Goal: Feedback & Contribution: Contribute content

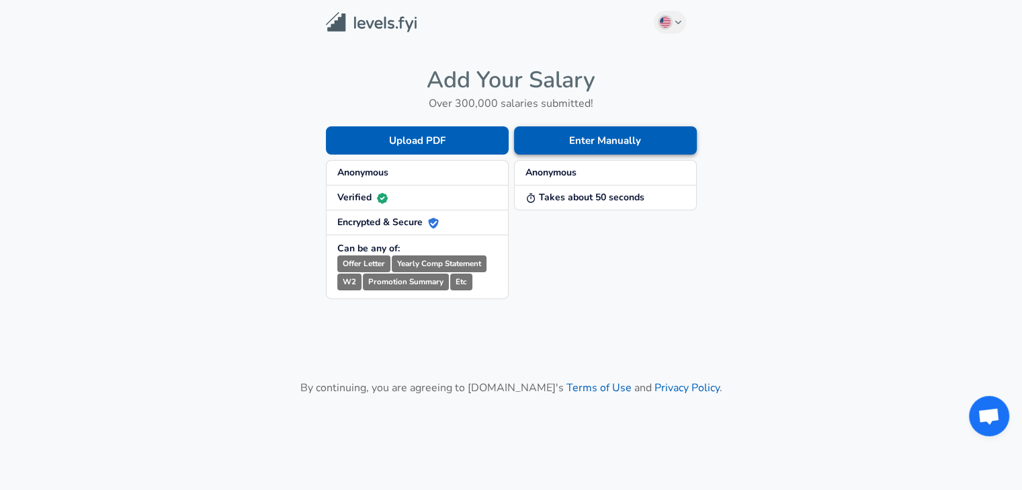
click at [608, 132] on button "Enter Manually" at bounding box center [605, 140] width 183 height 28
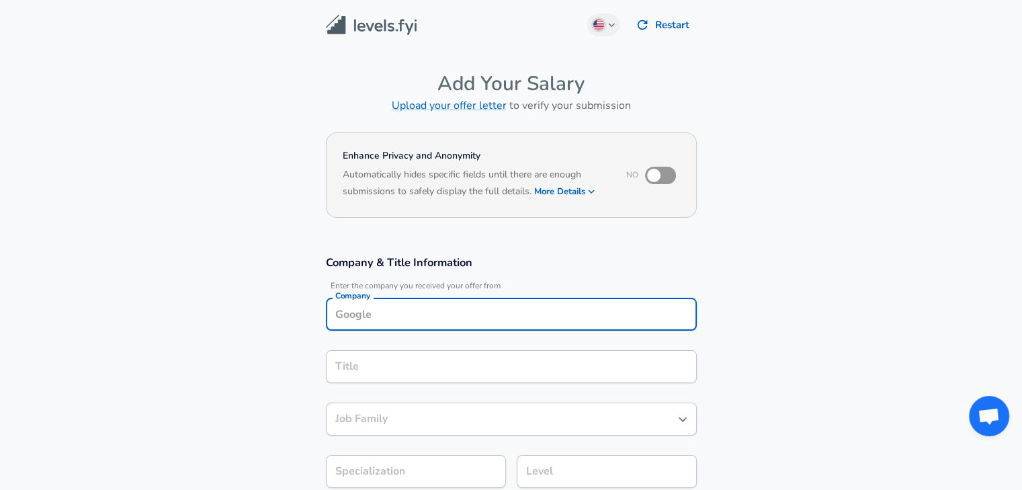
click at [436, 314] on div "Company" at bounding box center [511, 314] width 371 height 33
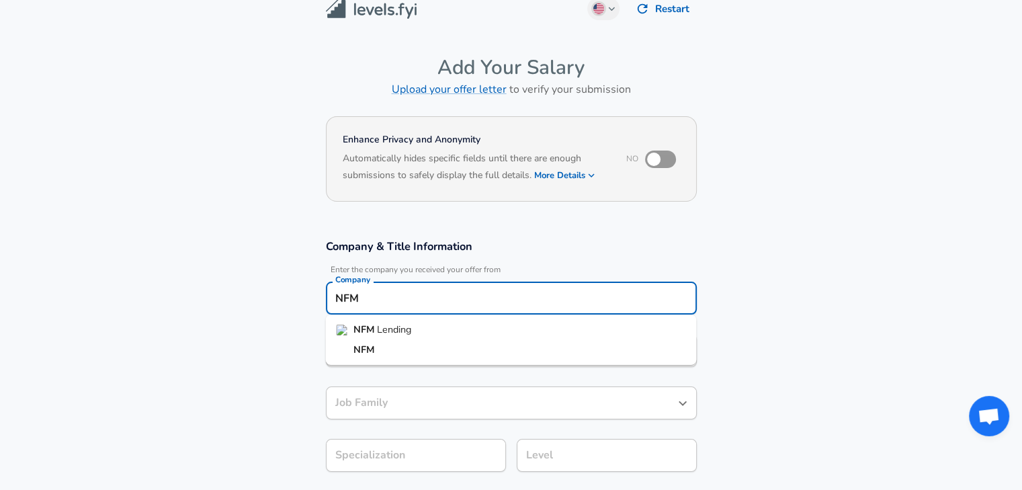
scroll to position [17, 0]
click at [401, 344] on li "NFM" at bounding box center [510, 349] width 371 height 20
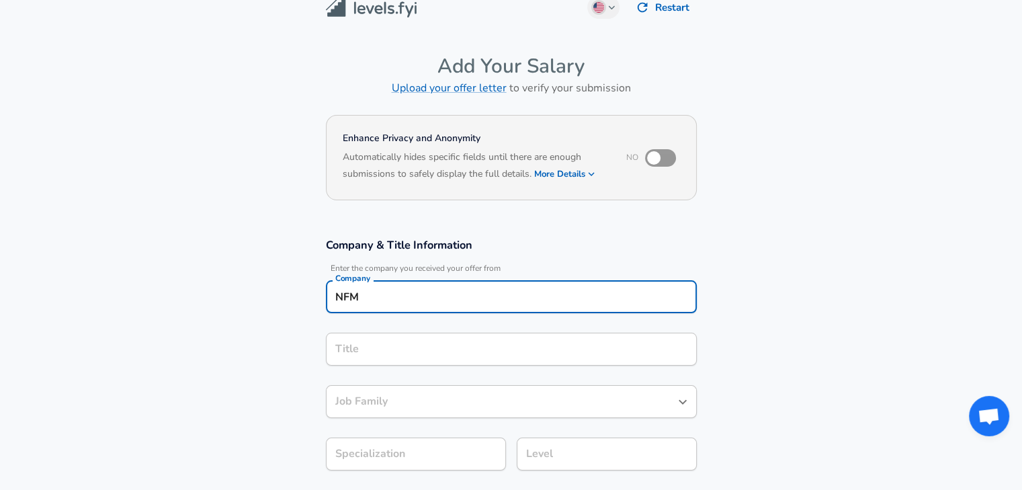
type input "NFM"
click at [385, 353] on input "Title" at bounding box center [511, 349] width 359 height 21
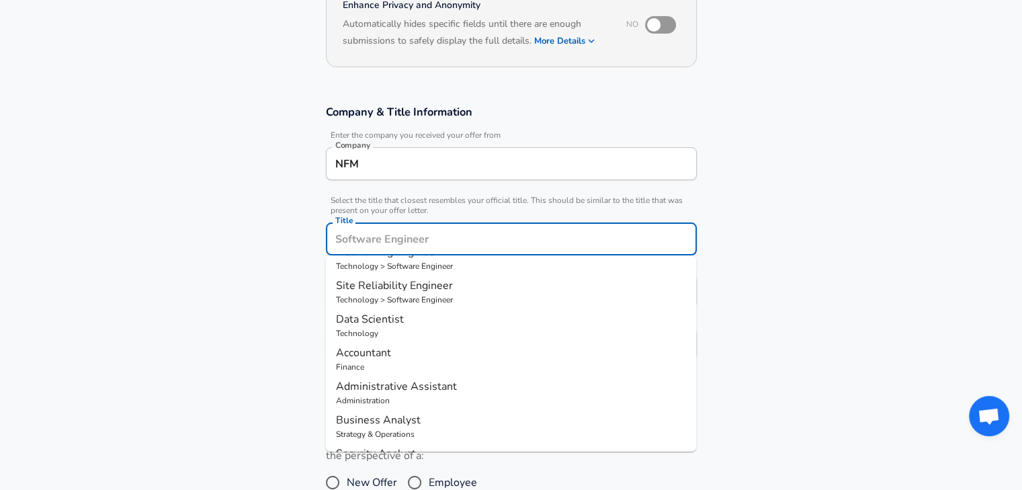
scroll to position [0, 0]
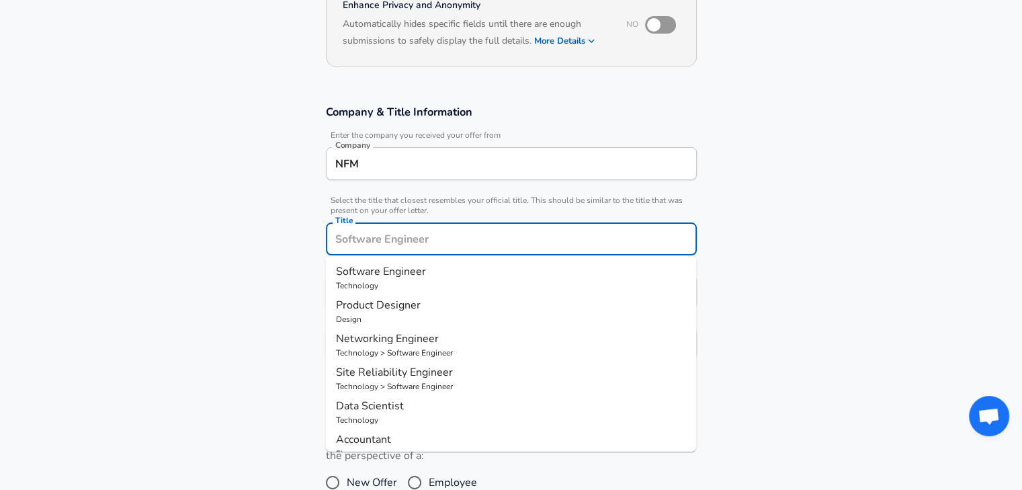
click at [392, 271] on span "Software Engineer" at bounding box center [381, 271] width 90 height 15
type input "Software Engineer"
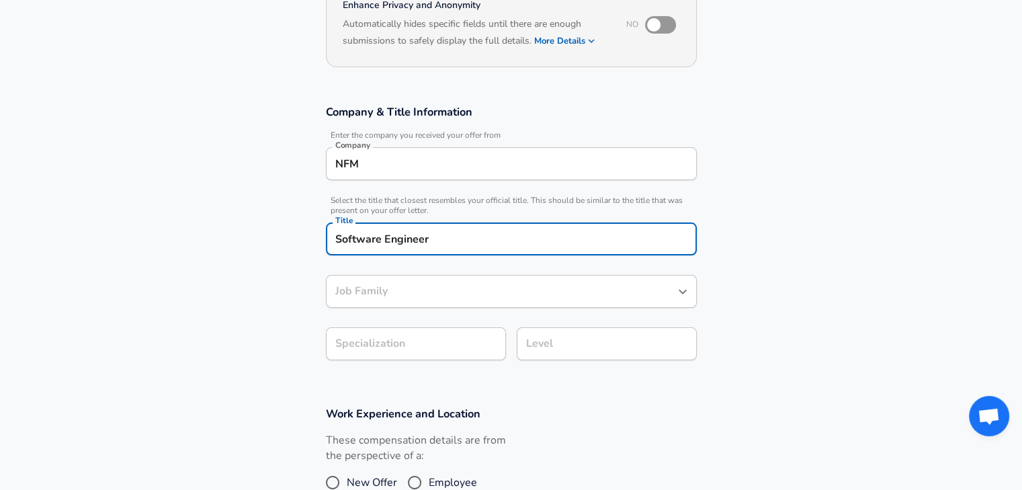
type input "Software Engineer"
click at [377, 335] on body "English ([GEOGRAPHIC_DATA]) Change Restart Add Your Salary Upload your offer le…" at bounding box center [511, 94] width 1022 height 490
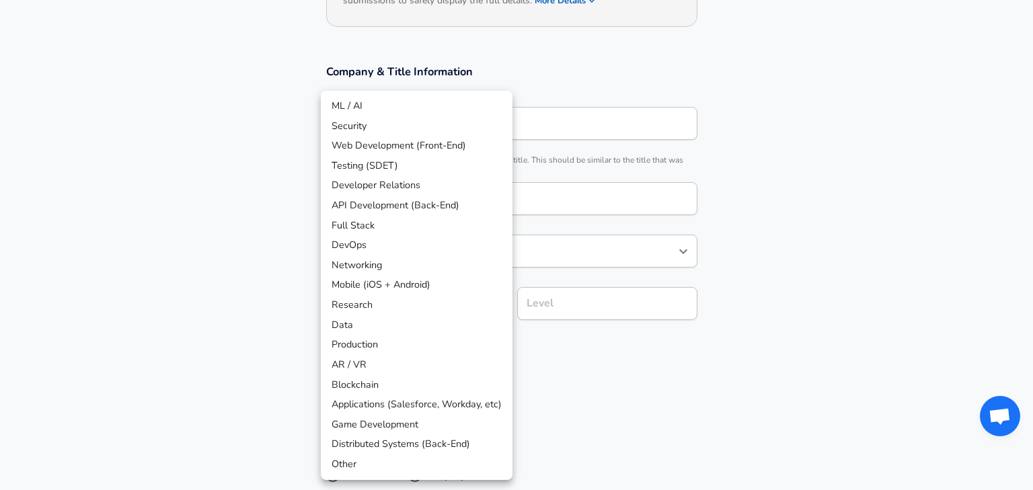
click at [560, 366] on div at bounding box center [516, 245] width 1033 height 490
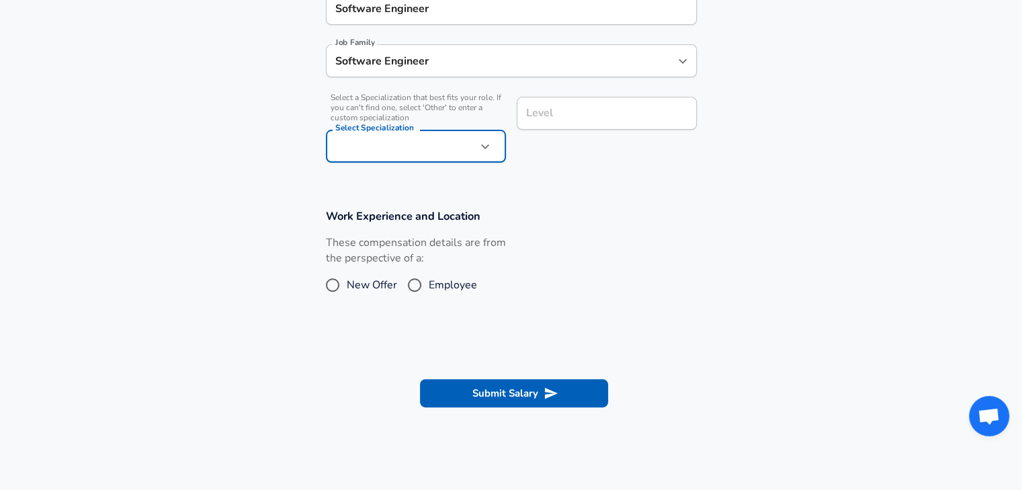
scroll to position [380, 0]
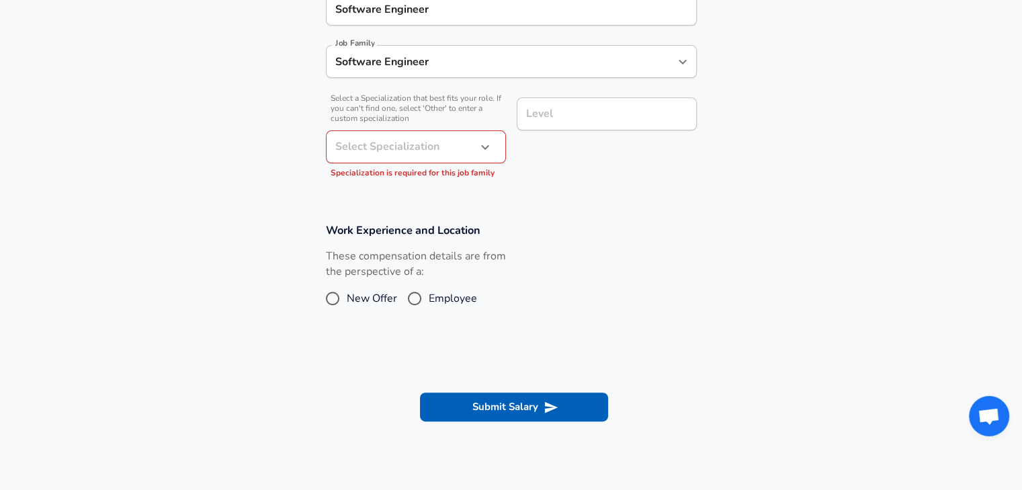
click at [372, 285] on div "These compensation details are from the perspective of a: New Offer Employee" at bounding box center [416, 284] width 180 height 71
click at [336, 295] on input "New Offer" at bounding box center [333, 299] width 28 height 22
radio input "true"
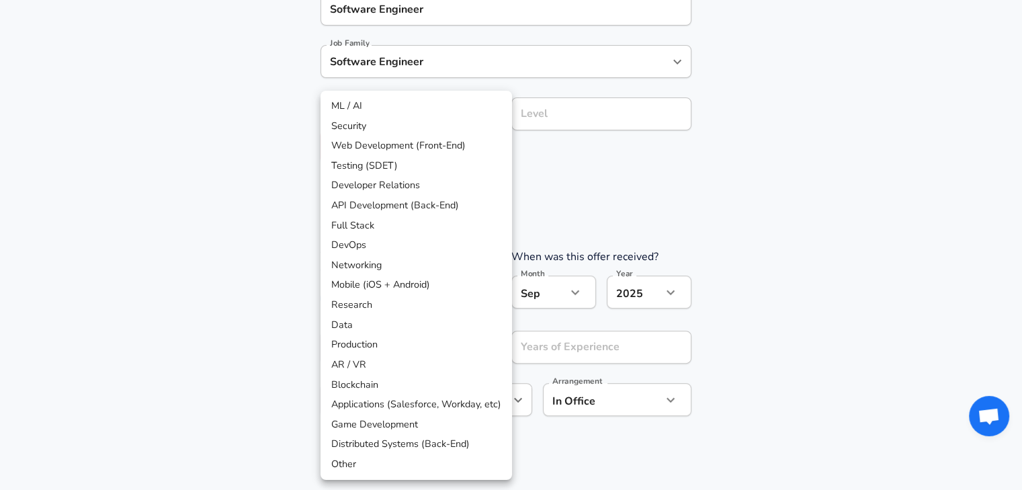
click at [379, 329] on li "Data" at bounding box center [417, 325] width 192 height 20
type input "Data"
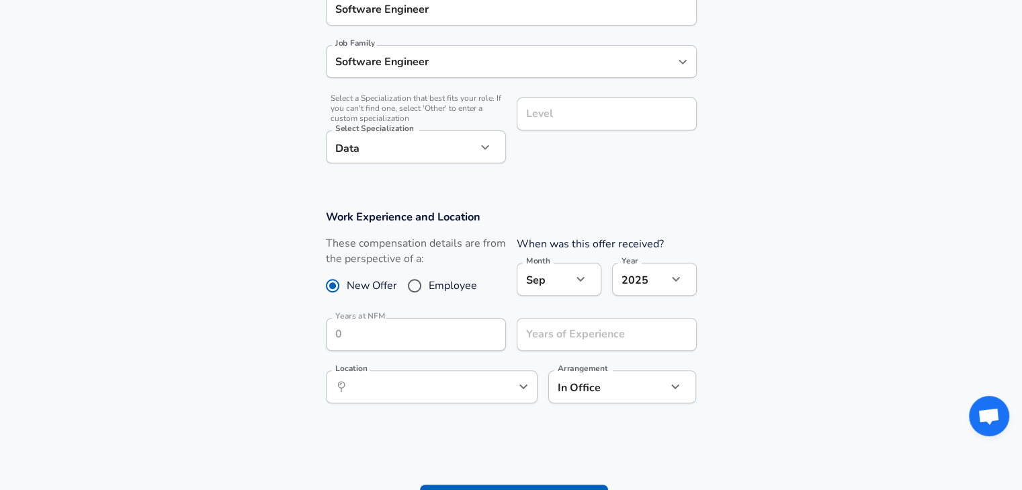
click at [437, 287] on span "Employee" at bounding box center [453, 286] width 48 height 16
click at [429, 287] on input "Employee" at bounding box center [415, 286] width 28 height 22
radio input "true"
radio input "false"
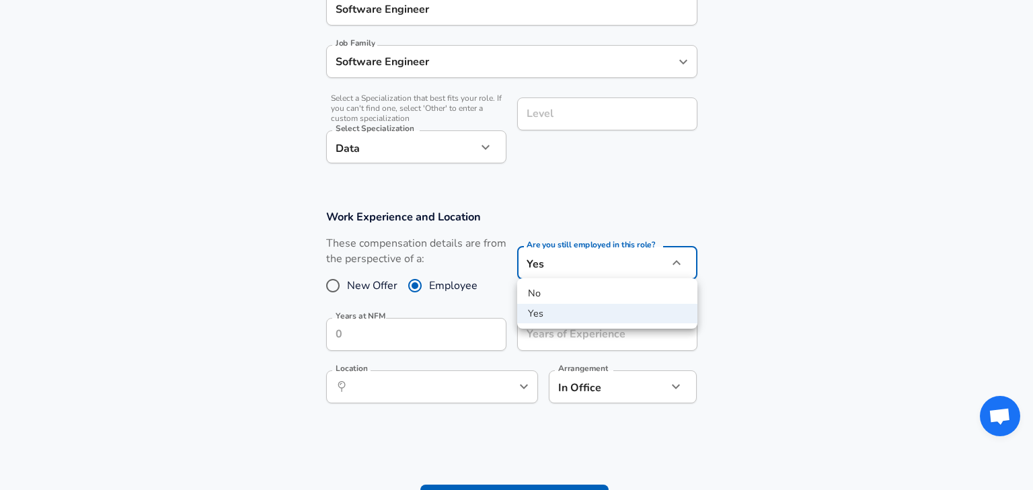
click at [432, 335] on div at bounding box center [516, 245] width 1033 height 490
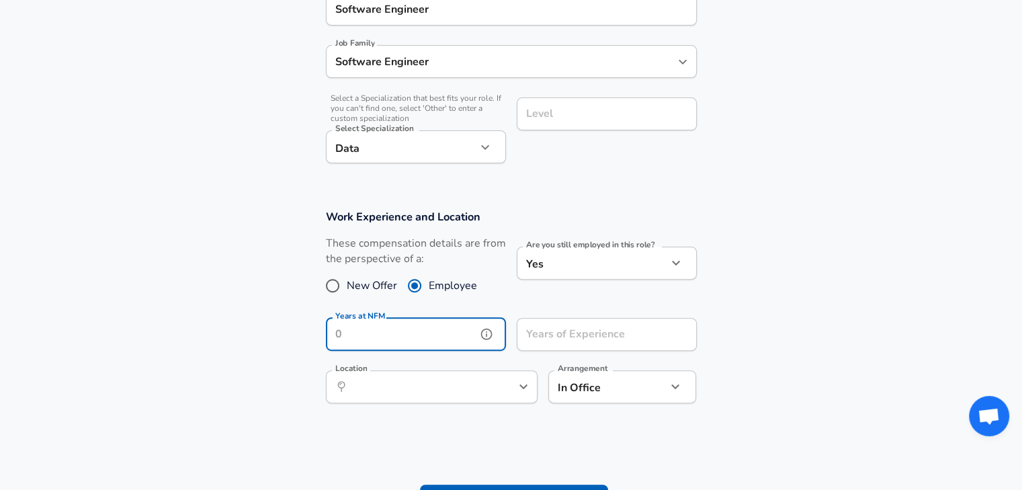
click at [432, 335] on input "Years at NFM" at bounding box center [401, 334] width 151 height 33
type input "1"
click at [428, 392] on input "Years in Level at NFM" at bounding box center [497, 386] width 342 height 33
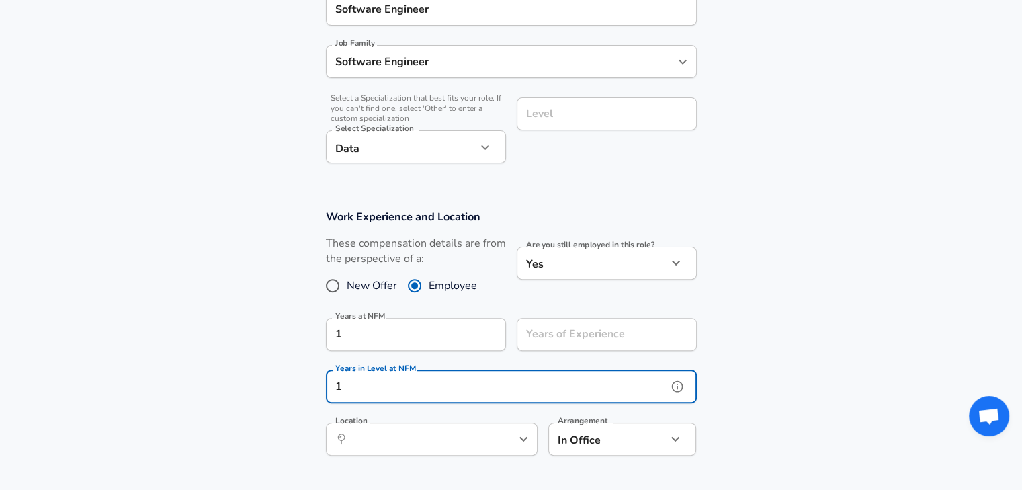
type input "1"
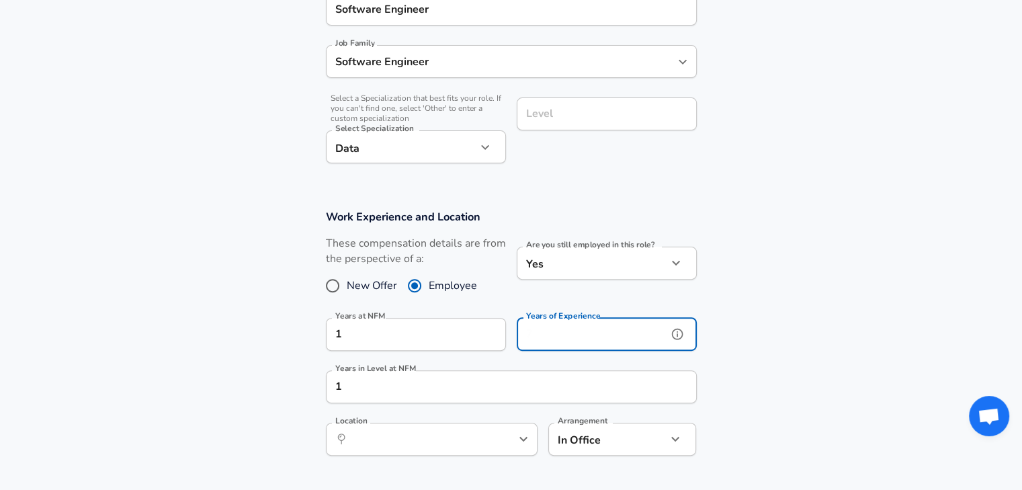
click at [574, 331] on div "Years of Experience Years of Experience" at bounding box center [607, 336] width 180 height 36
type input "7"
click at [440, 387] on input "1" at bounding box center [497, 386] width 342 height 33
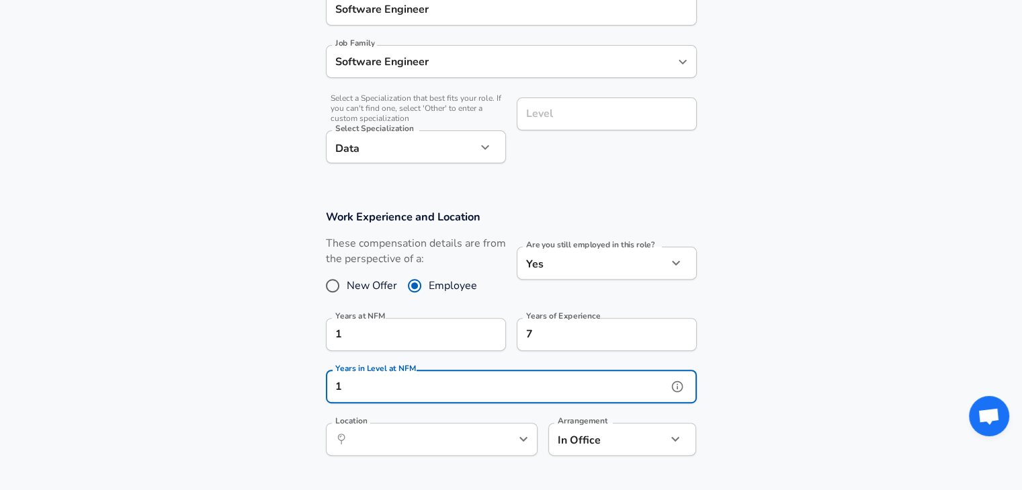
scroll to position [0, 0]
click at [418, 435] on input "Location" at bounding box center [417, 439] width 138 height 21
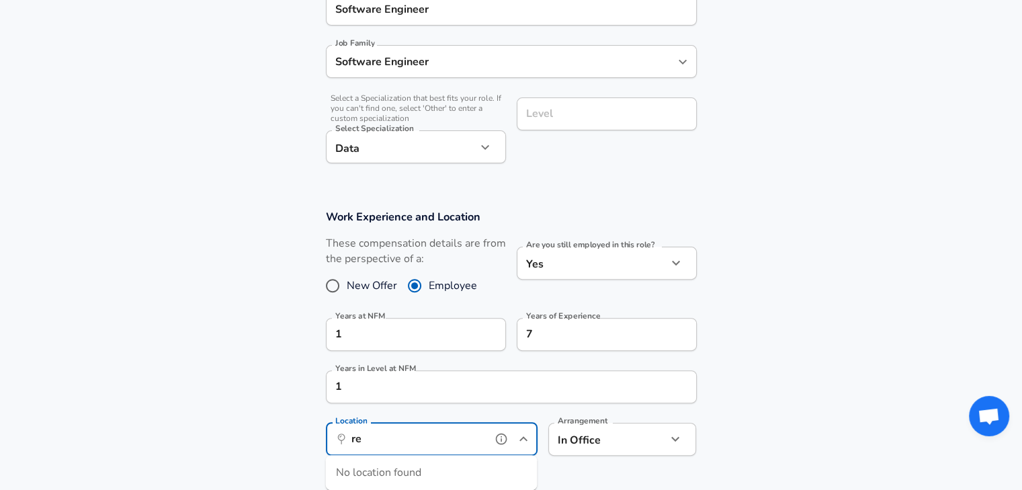
type input "r"
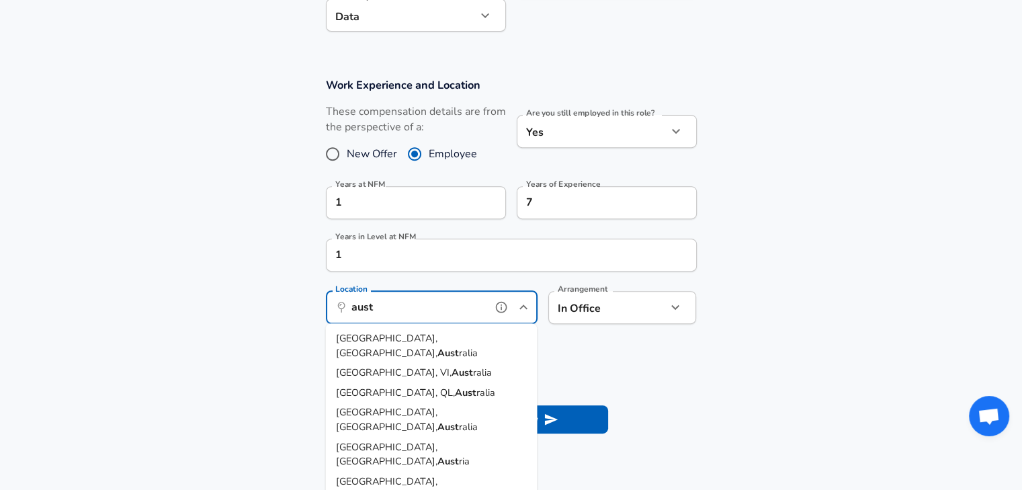
scroll to position [528, 0]
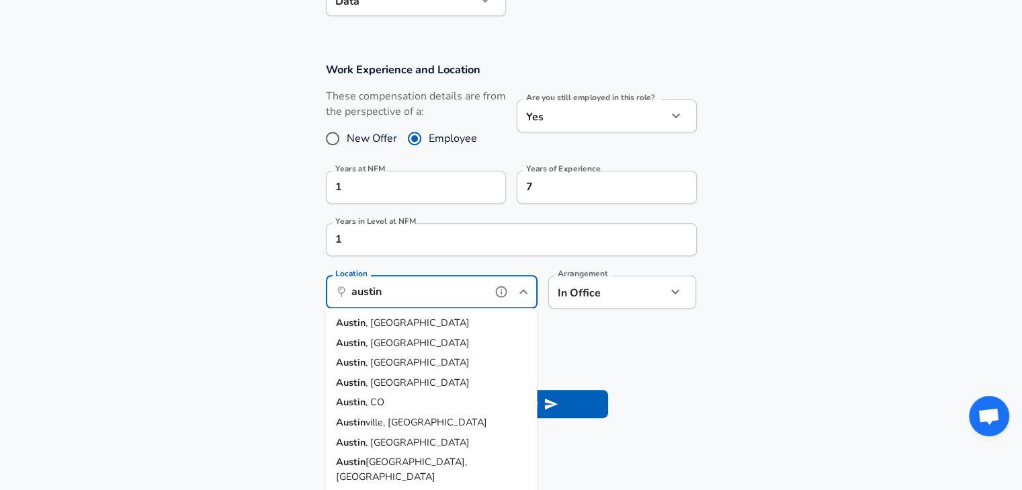
click at [386, 327] on li "[GEOGRAPHIC_DATA] , [GEOGRAPHIC_DATA]" at bounding box center [431, 323] width 212 height 20
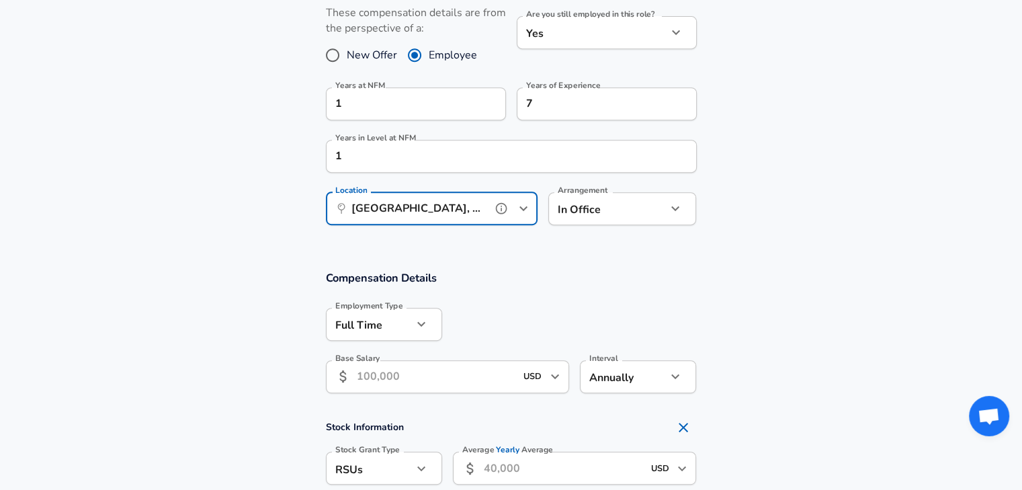
scroll to position [620, 0]
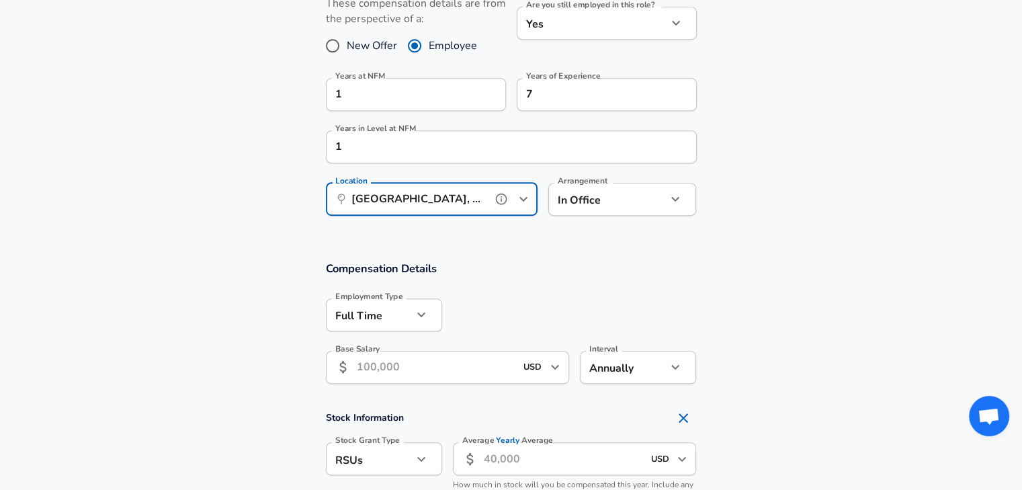
type input "[GEOGRAPHIC_DATA], [GEOGRAPHIC_DATA]"
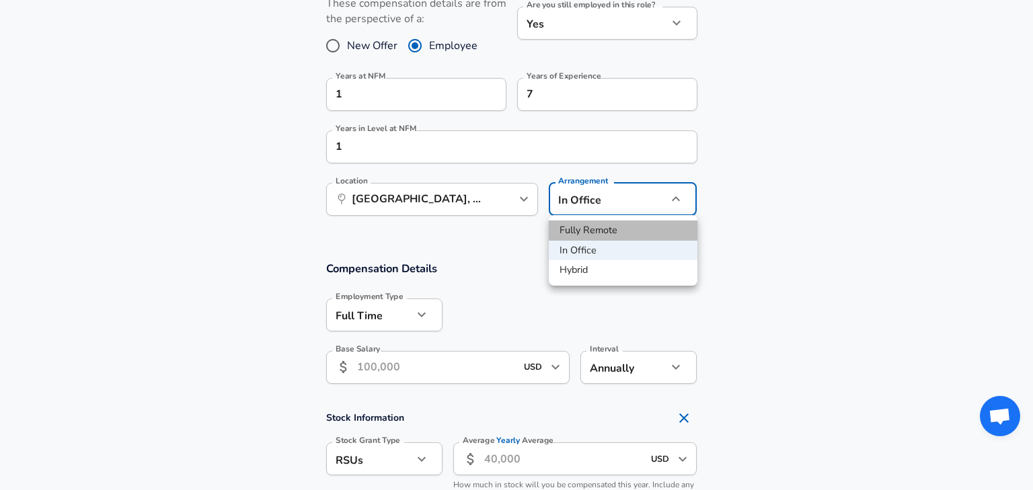
click at [577, 228] on li "Fully Remote" at bounding box center [623, 230] width 149 height 20
type input "remote"
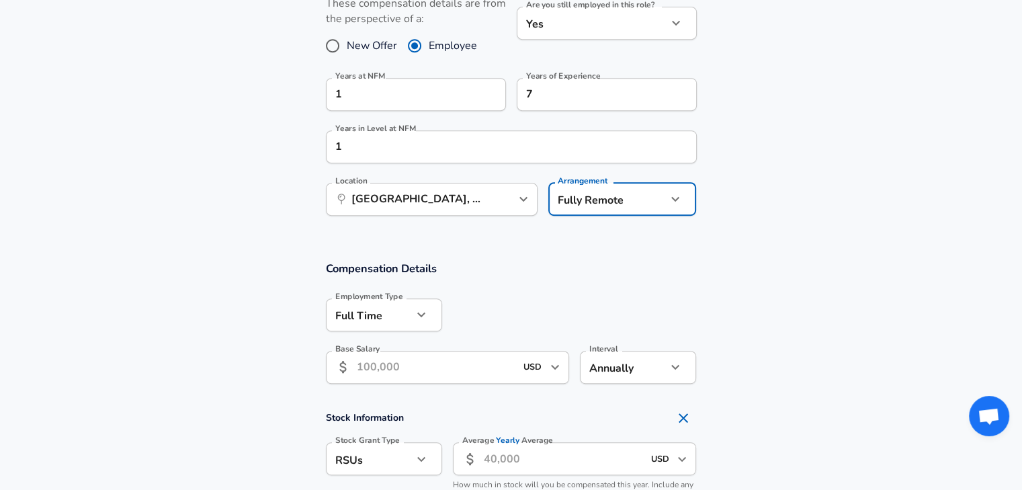
click at [477, 309] on div at bounding box center [569, 314] width 255 height 52
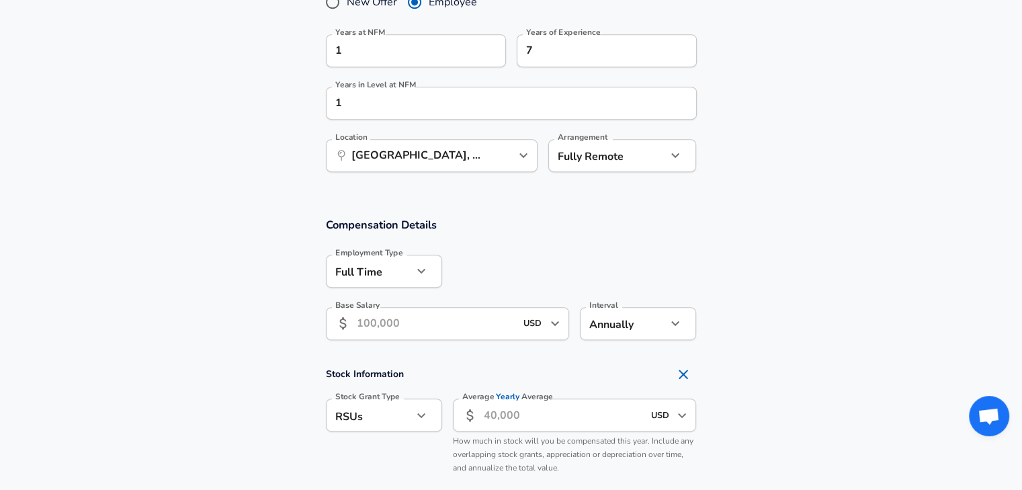
scroll to position [738, 0]
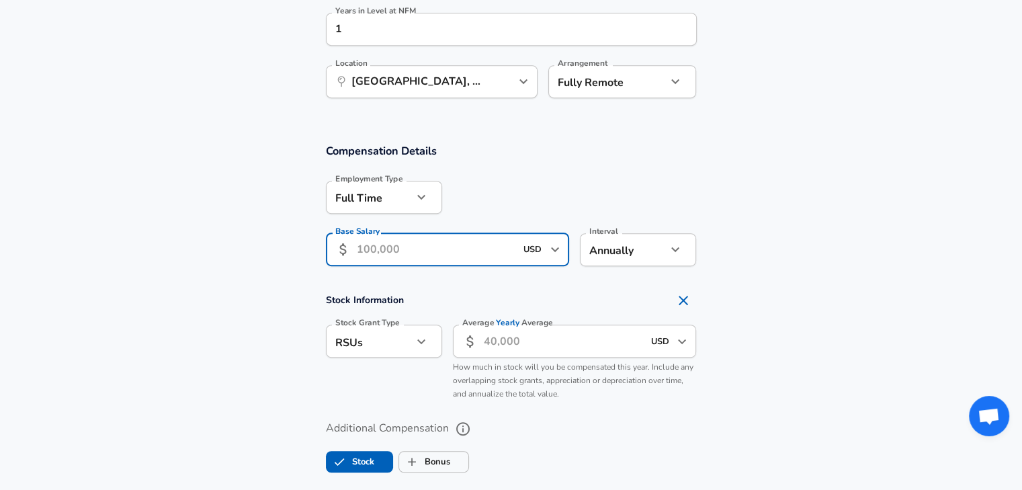
click at [443, 256] on input "Base Salary" at bounding box center [436, 249] width 159 height 33
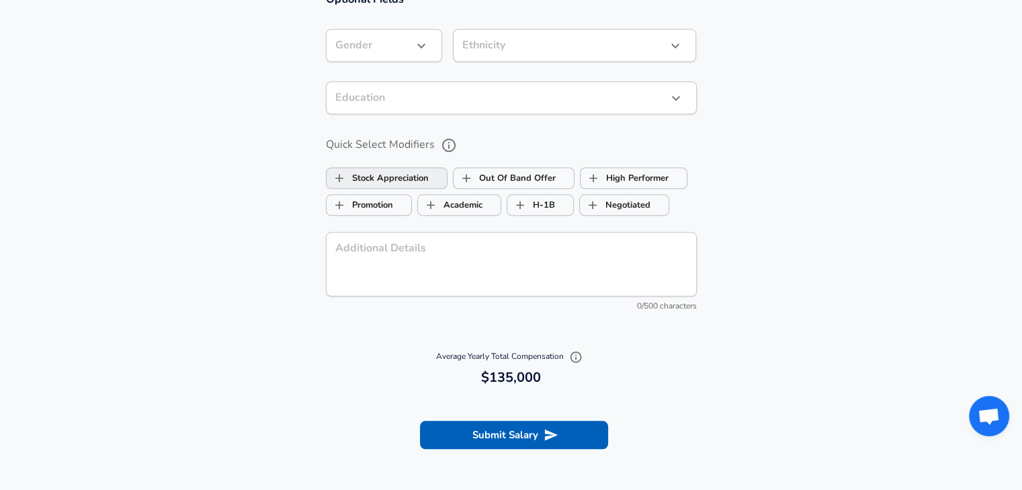
scroll to position [1267, 0]
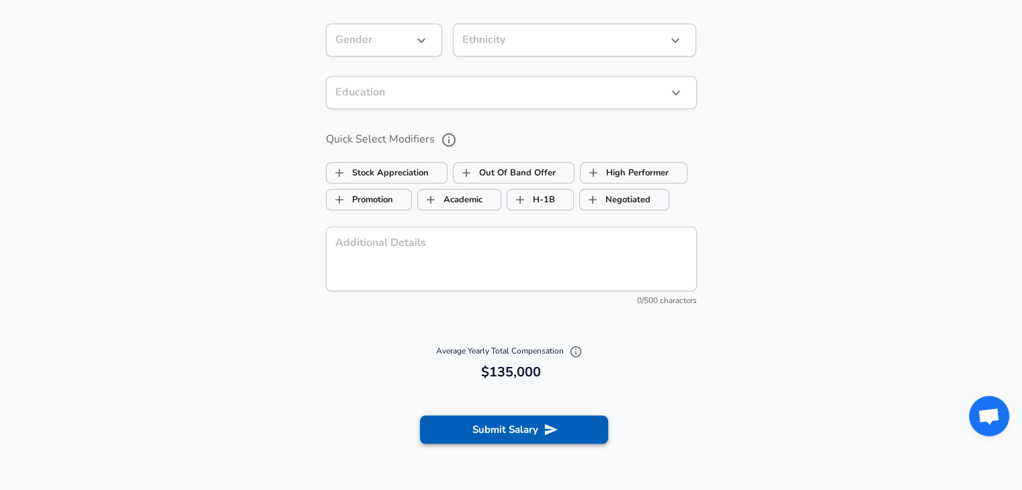
type input "135,000"
click at [473, 432] on button "Submit Salary" at bounding box center [514, 429] width 188 height 28
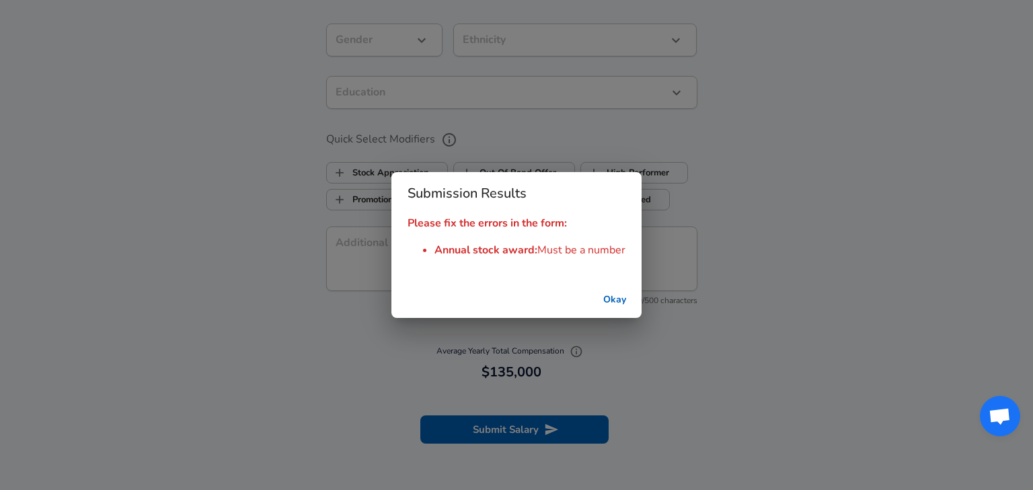
click at [623, 293] on button "Okay" at bounding box center [614, 300] width 43 height 25
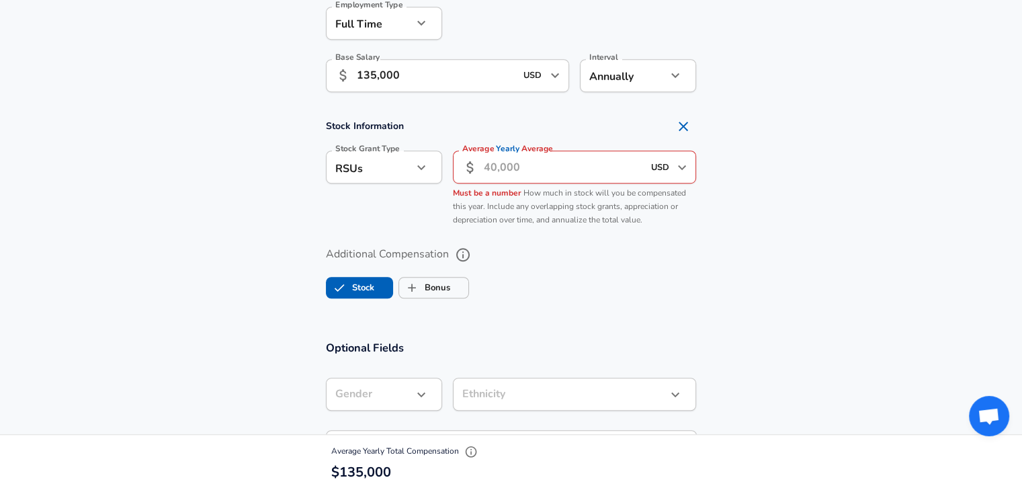
scroll to position [902, 0]
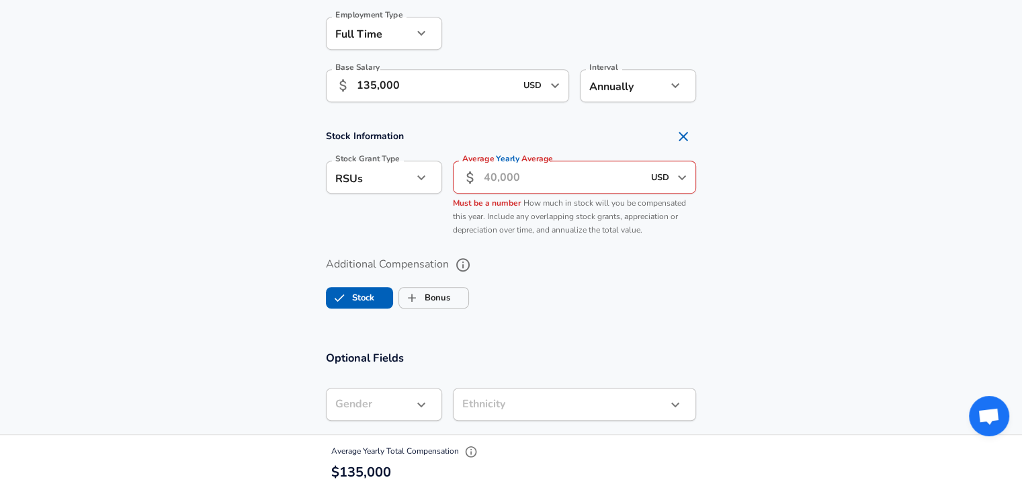
click at [553, 183] on input "Average Yearly Average" at bounding box center [563, 177] width 159 height 33
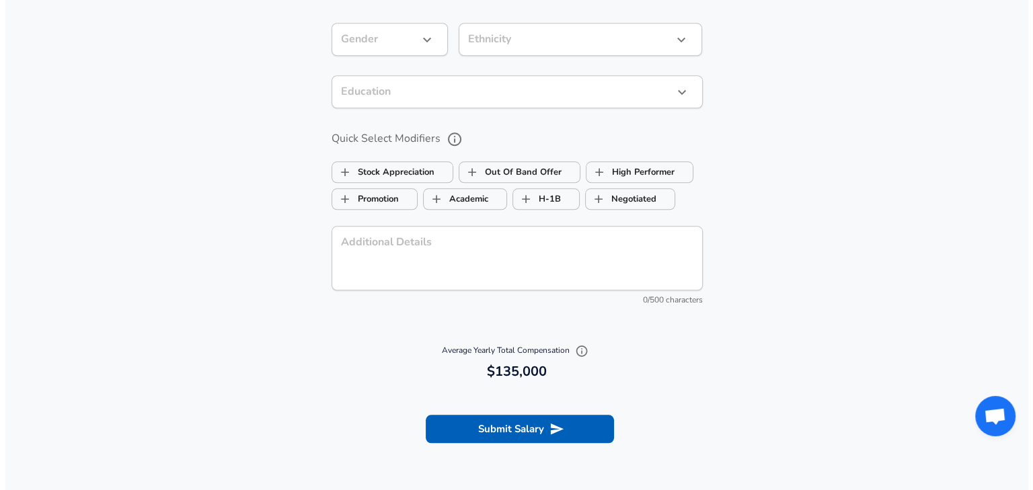
scroll to position [1394, 0]
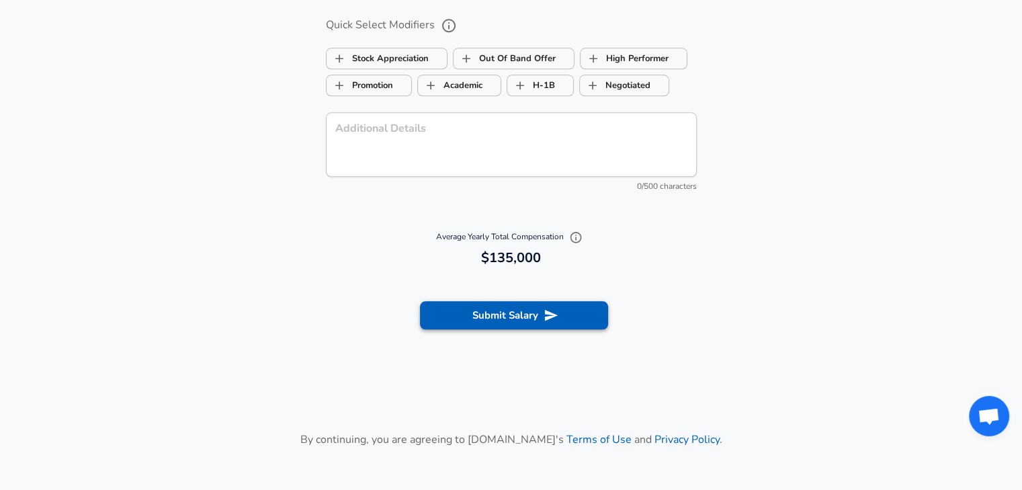
type input "0"
click at [509, 313] on button "Submit Salary" at bounding box center [514, 315] width 188 height 28
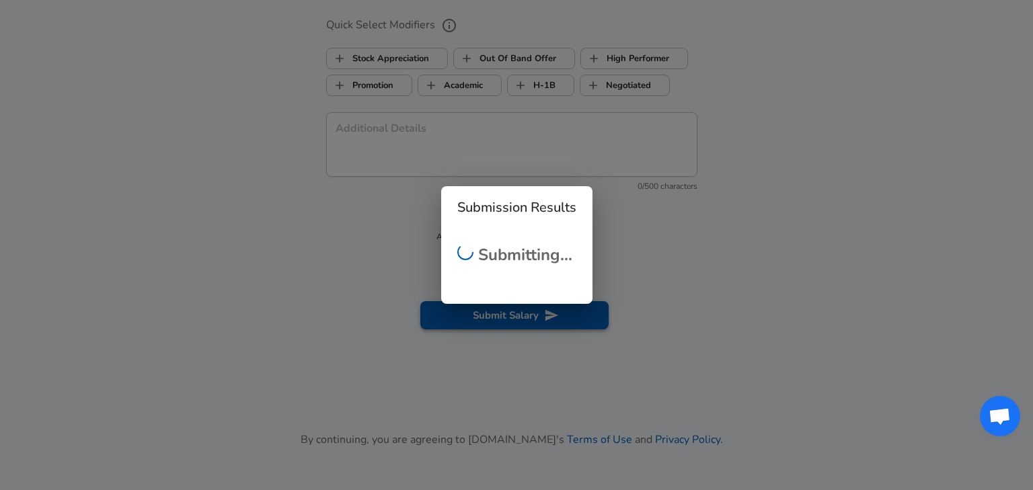
scroll to position [0, 0]
